Goal: Information Seeking & Learning: Check status

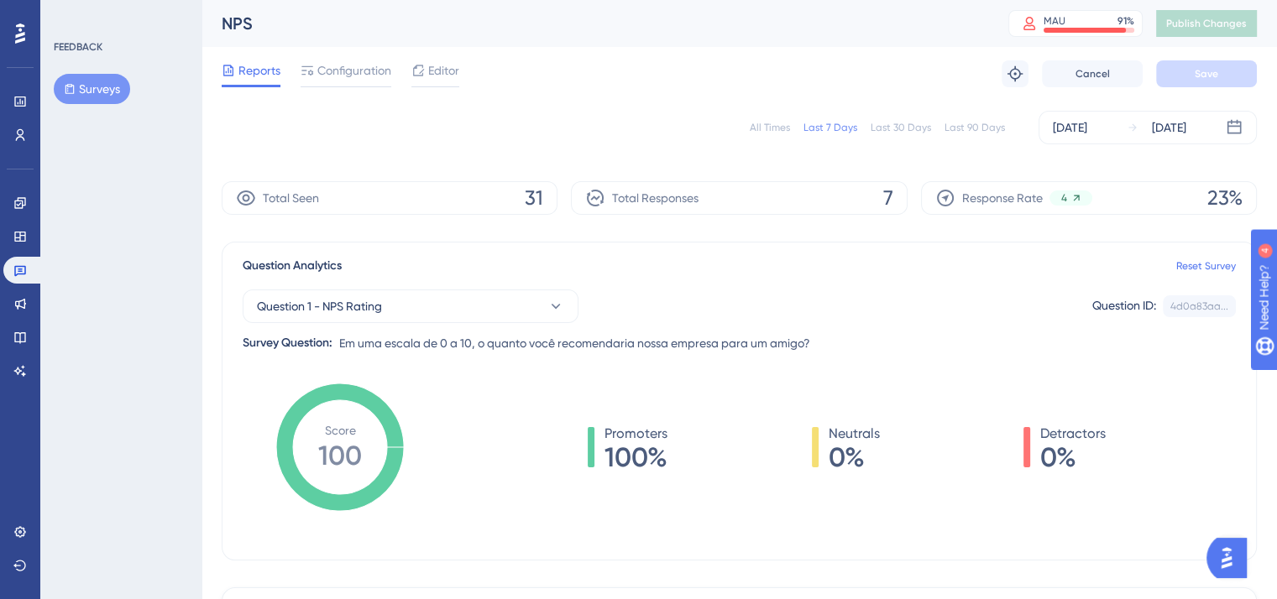
click at [403, 115] on div "All Times Last 7 Days Last 30 Days Last 90 Days [DATE] [DATE]" at bounding box center [739, 128] width 1035 height 34
drag, startPoint x: 884, startPoint y: 199, endPoint x: 903, endPoint y: 201, distance: 19.5
click at [903, 201] on div "Total Responses 7" at bounding box center [739, 198] width 336 height 34
click at [1152, 203] on div "Response Rate 4 23%" at bounding box center [1089, 198] width 336 height 34
drag, startPoint x: 1205, startPoint y: 202, endPoint x: 1245, endPoint y: 211, distance: 40.5
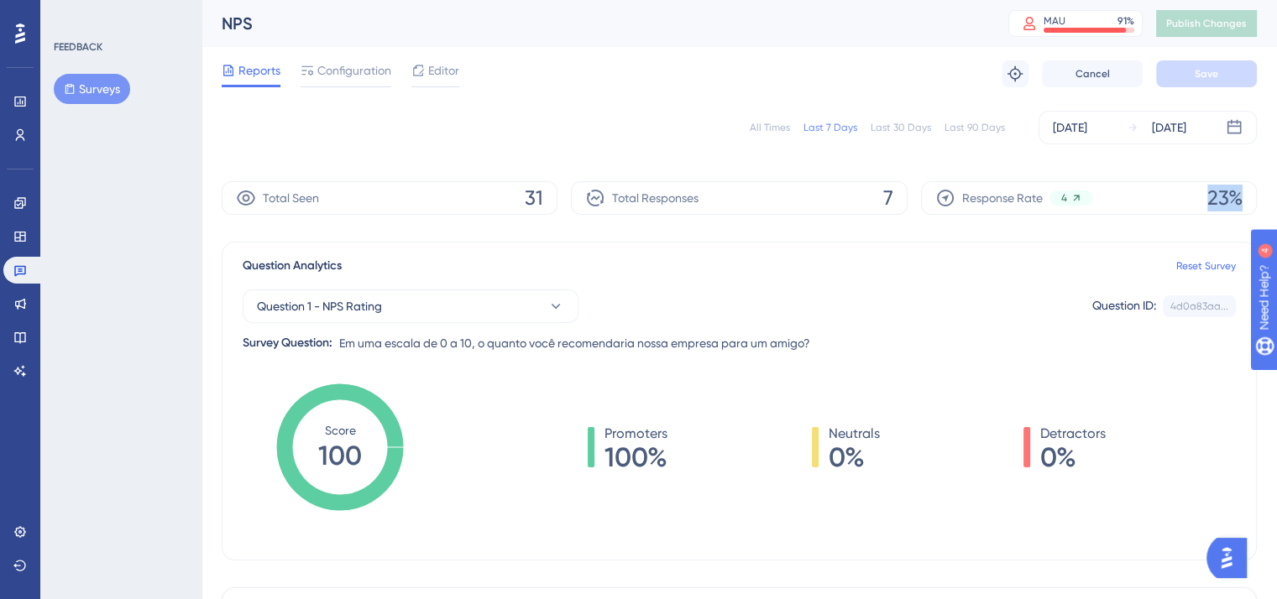
click at [1245, 211] on div "Response Rate 4 23%" at bounding box center [1089, 198] width 336 height 34
click at [1202, 227] on div "All Times Last 7 Days Last 30 Days Last 90 Days [DATE] [DATE] Total Seen 31 Tot…" at bounding box center [739, 578] width 1035 height 955
click at [514, 131] on div "All Times Last 7 Days Last 30 Days Last 90 Days [DATE] [DATE]" at bounding box center [739, 128] width 1035 height 34
click at [338, 77] on span "Configuration" at bounding box center [354, 70] width 74 height 20
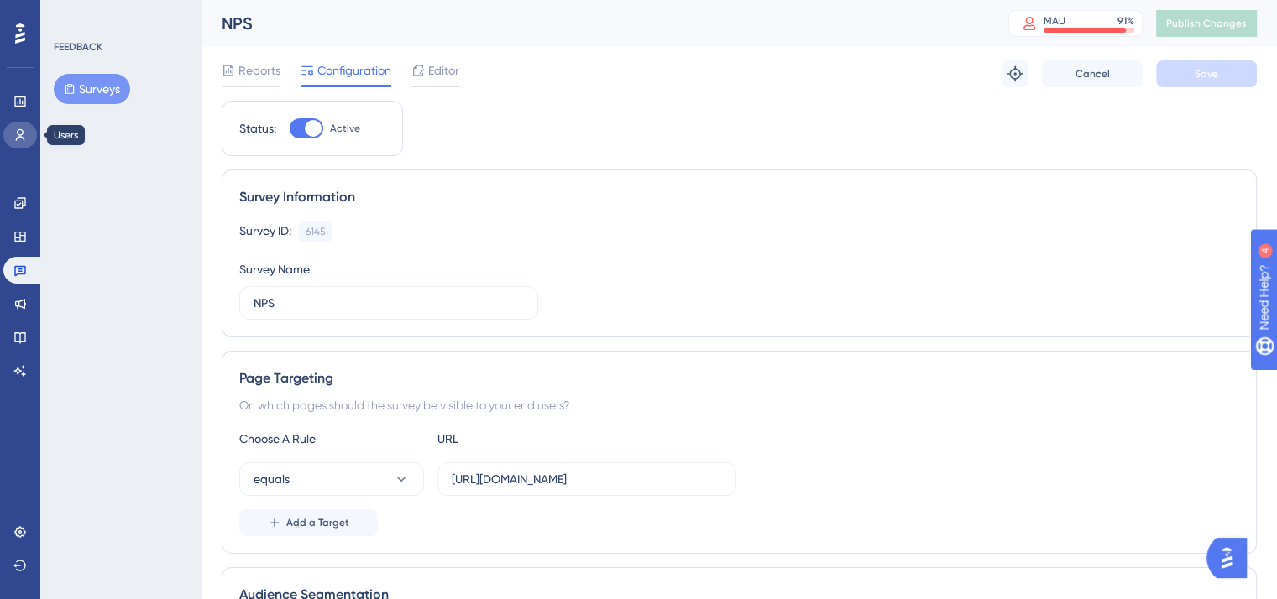
click at [18, 143] on link at bounding box center [20, 135] width 34 height 27
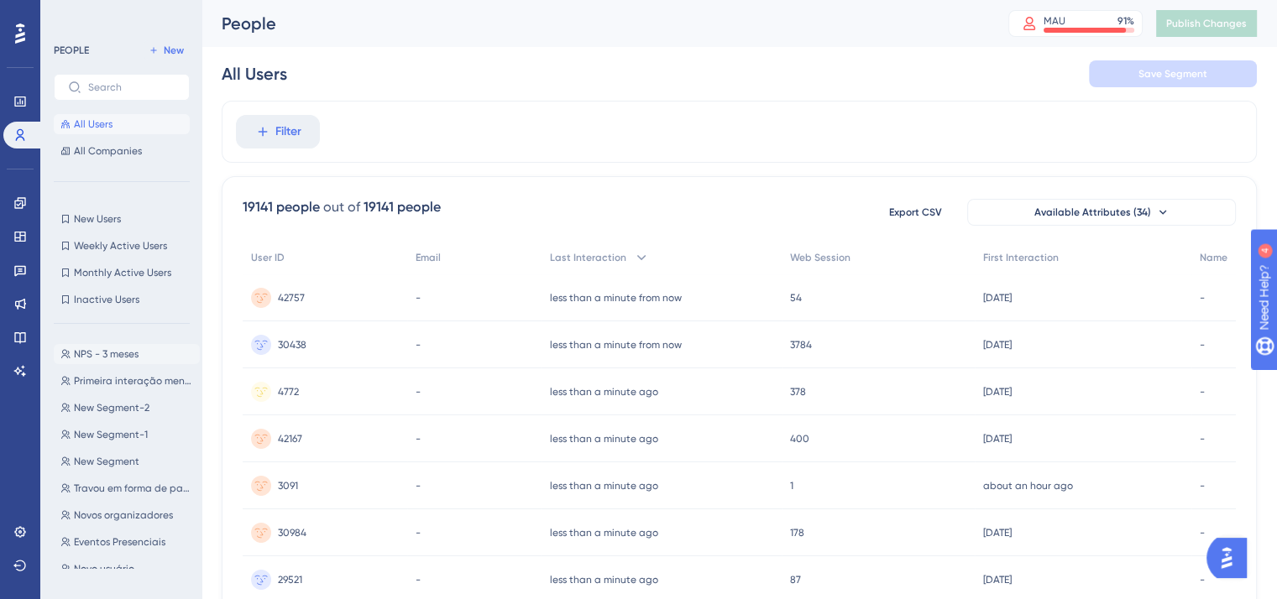
click at [113, 360] on span "NPS - 3 meses" at bounding box center [106, 353] width 65 height 13
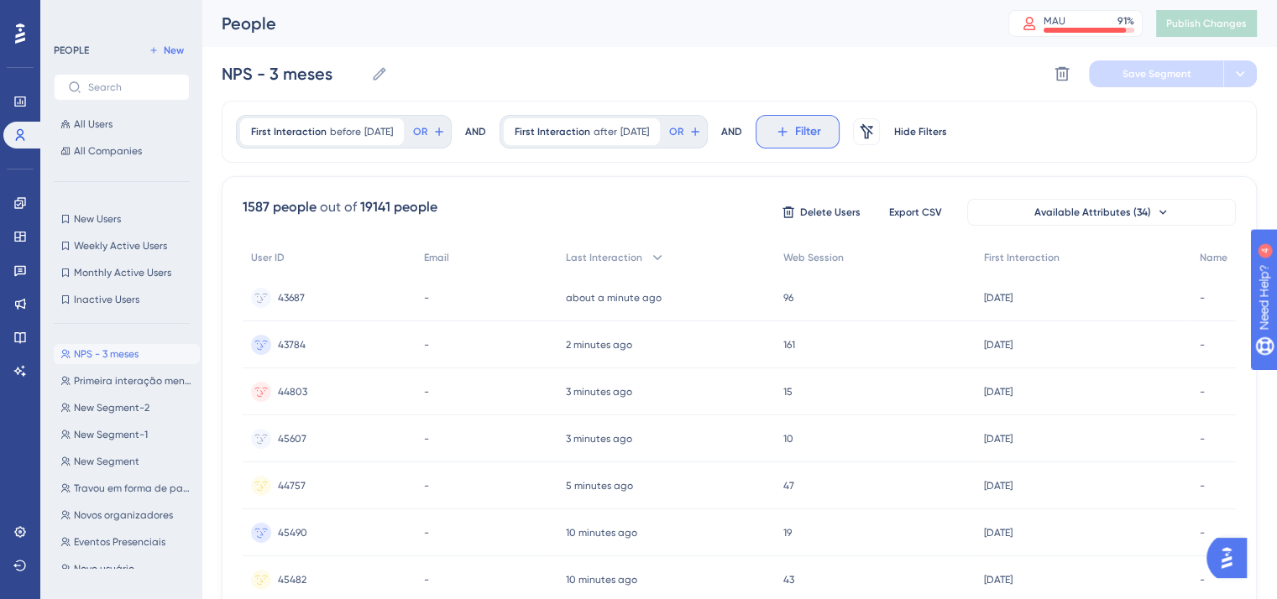
click at [816, 139] on span "Filter" at bounding box center [808, 132] width 26 height 20
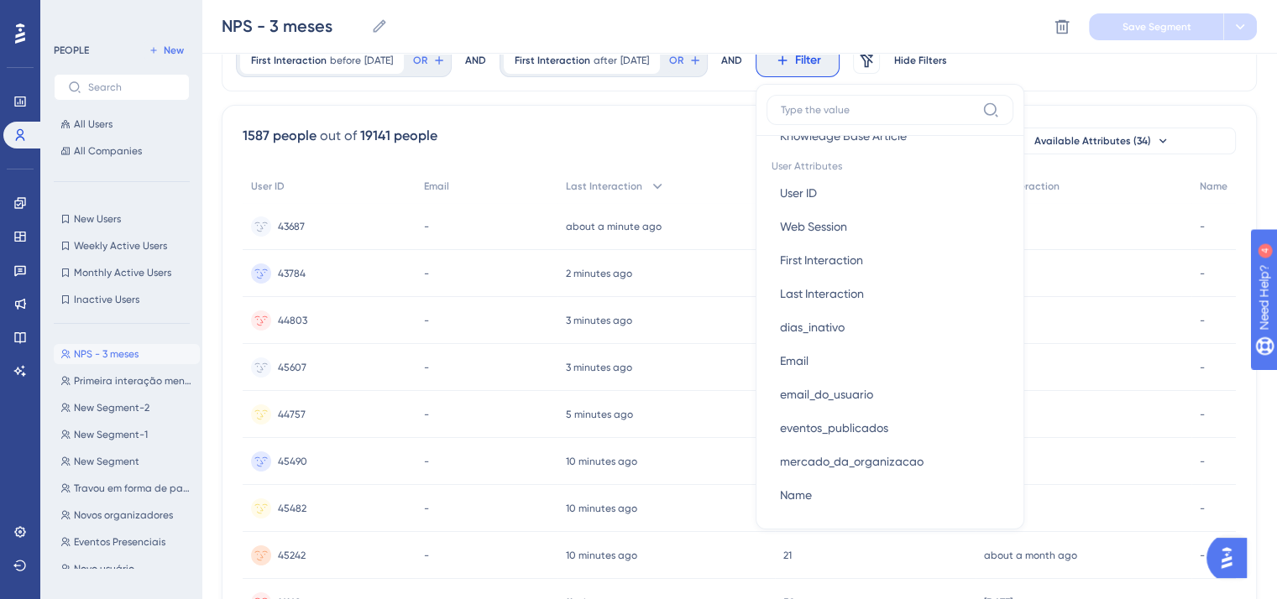
scroll to position [752, 0]
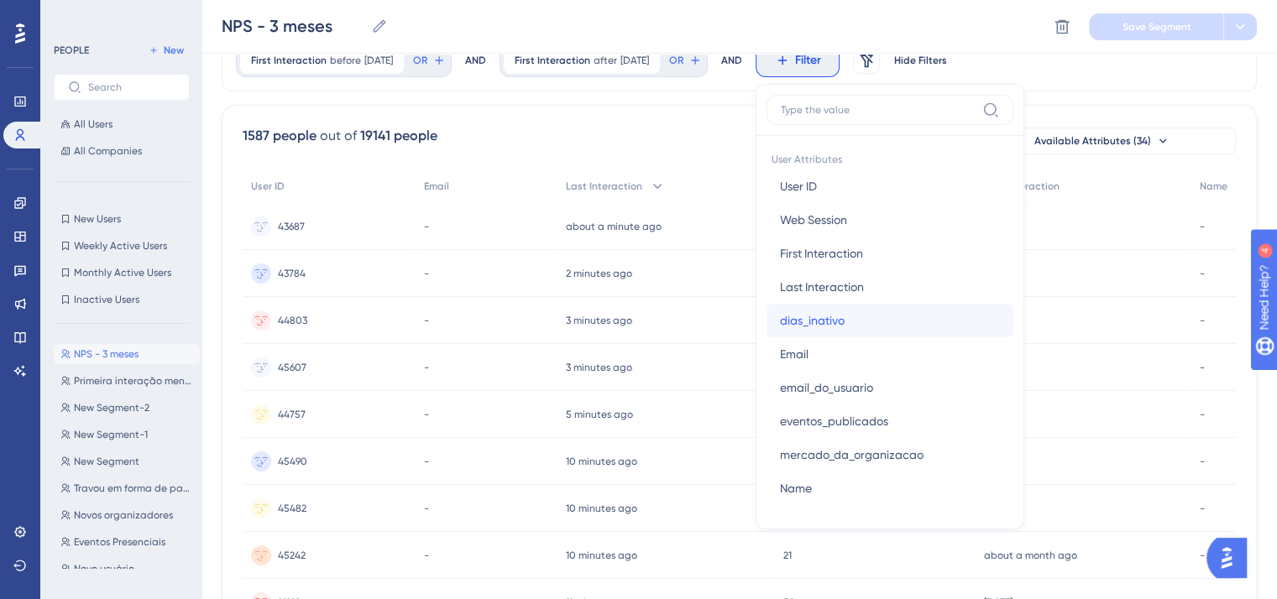
click at [844, 328] on span "dias_inativo" at bounding box center [812, 321] width 65 height 20
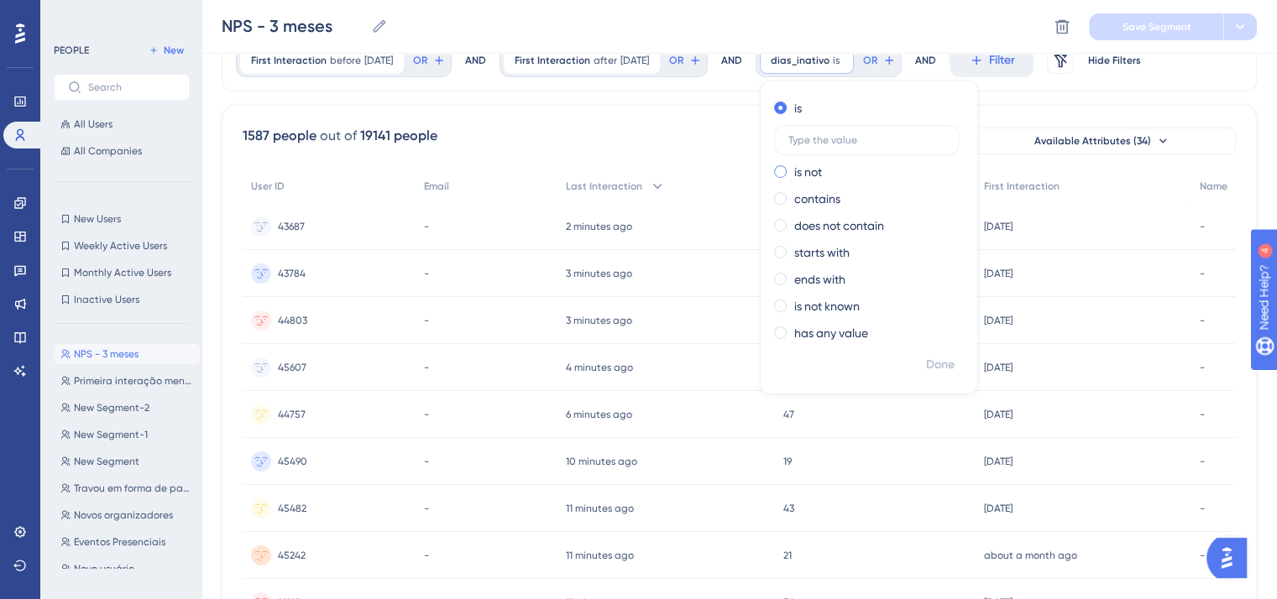
scroll to position [17, 0]
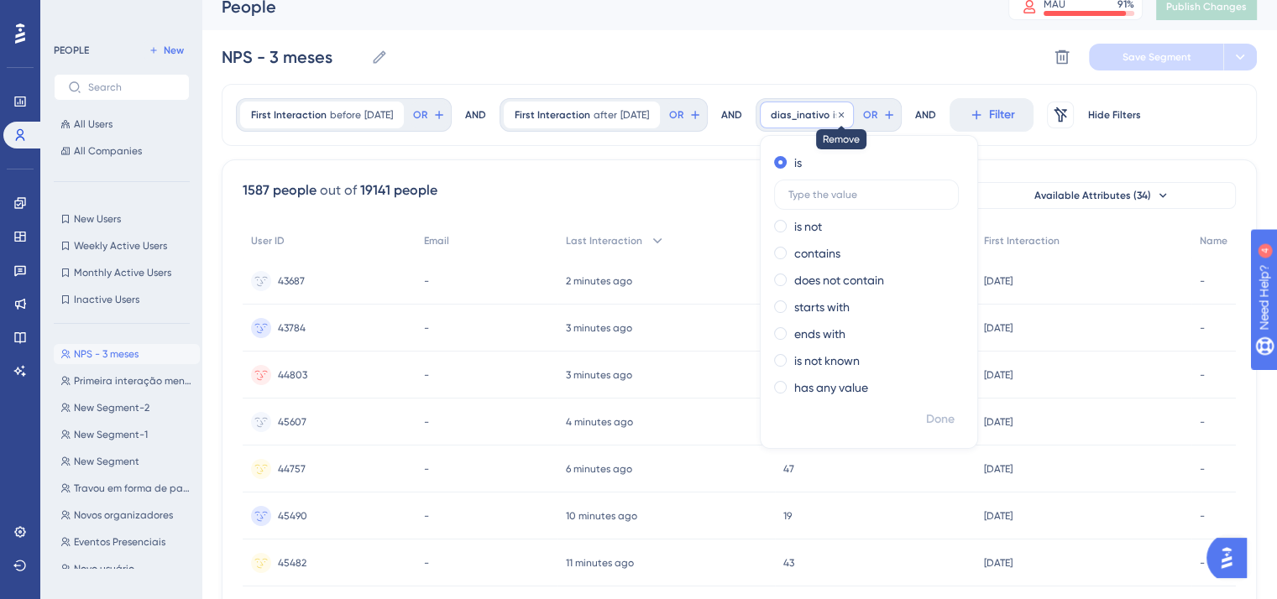
click at [846, 117] on icon at bounding box center [841, 115] width 10 height 10
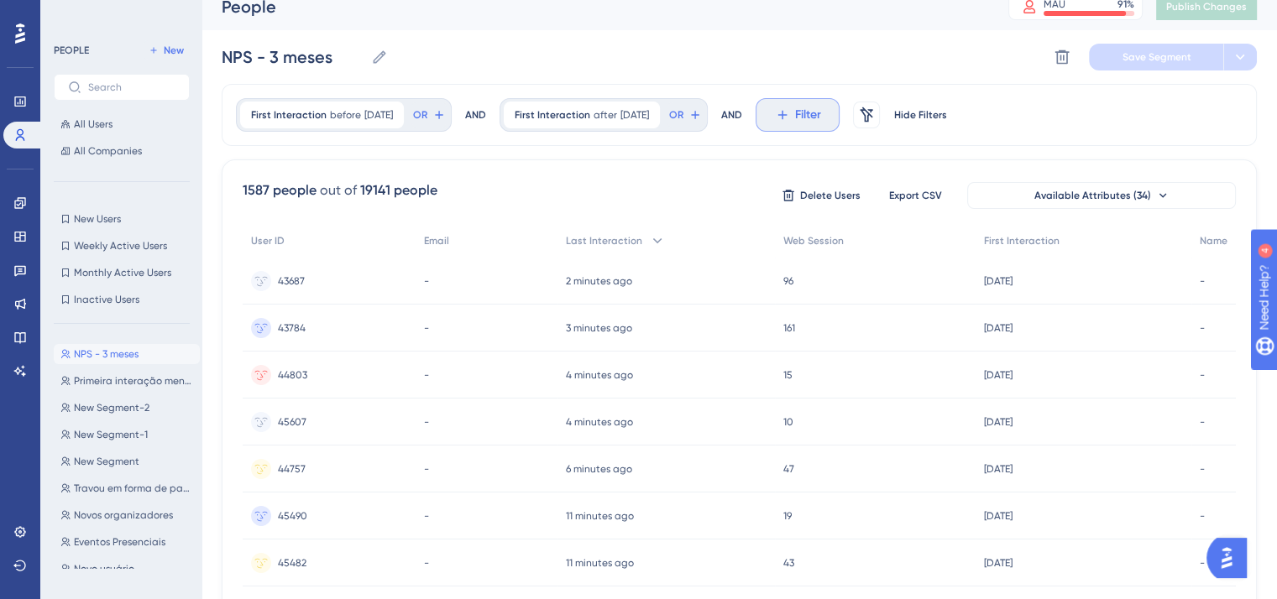
click at [815, 120] on span "Filter" at bounding box center [808, 115] width 26 height 20
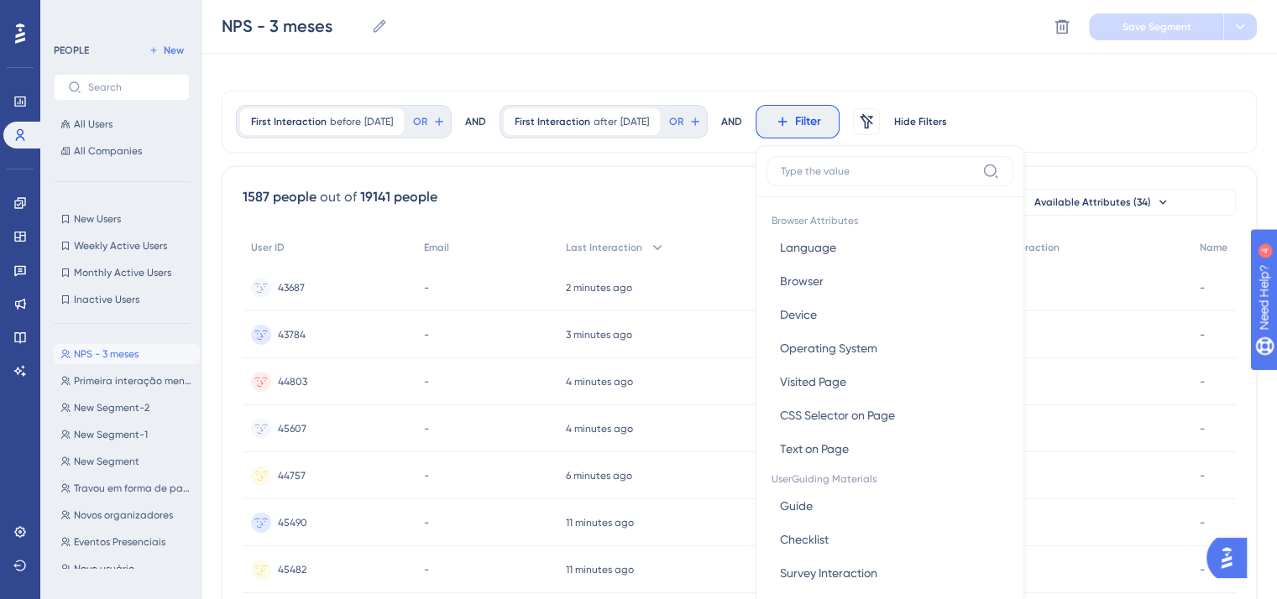
scroll to position [87, 0]
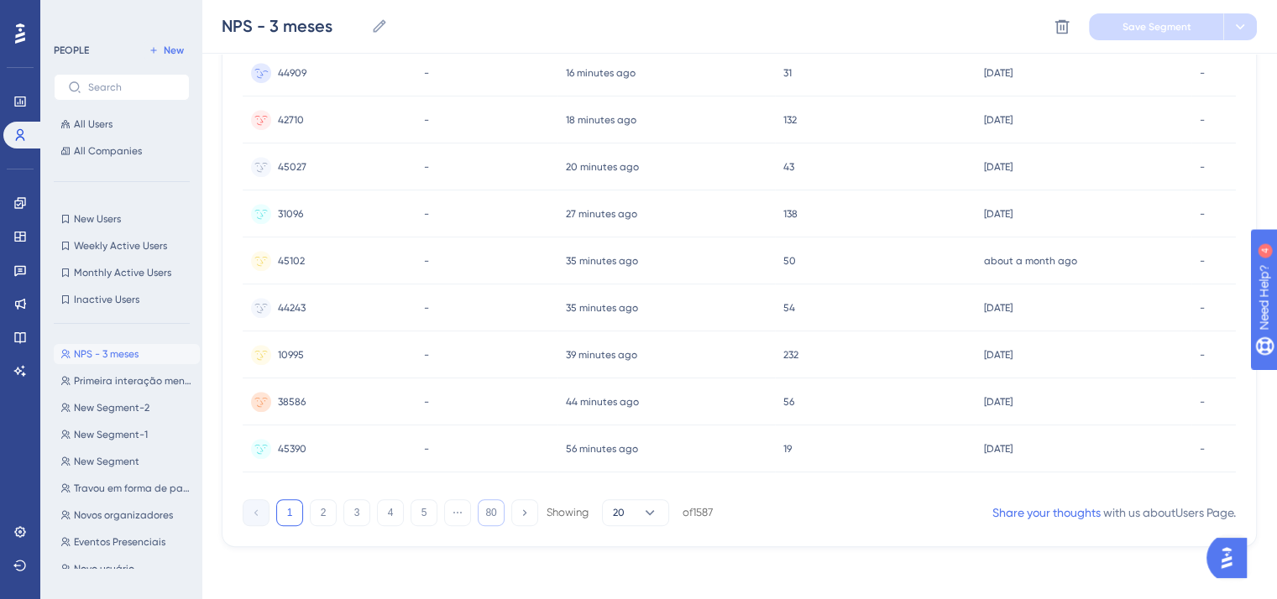
scroll to position [0, 0]
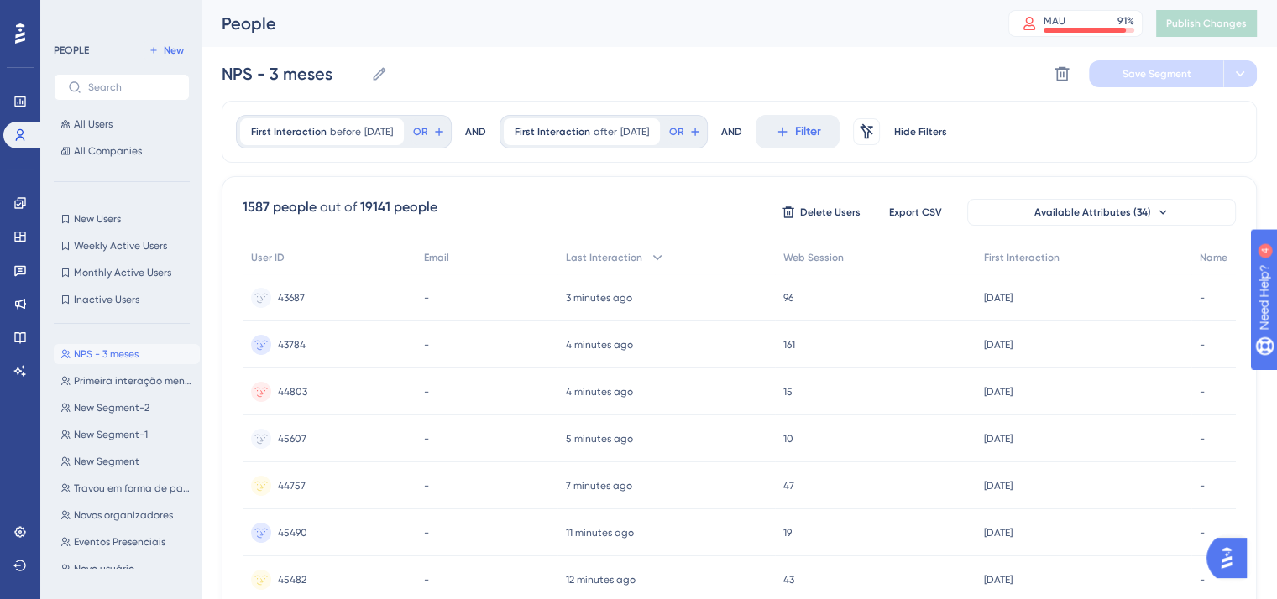
click at [348, 40] on div "People MAU 91 % Click to see add-on and upgrade options Publish Changes" at bounding box center [738, 23] width 1075 height 47
